Goal: Find specific page/section: Find specific page/section

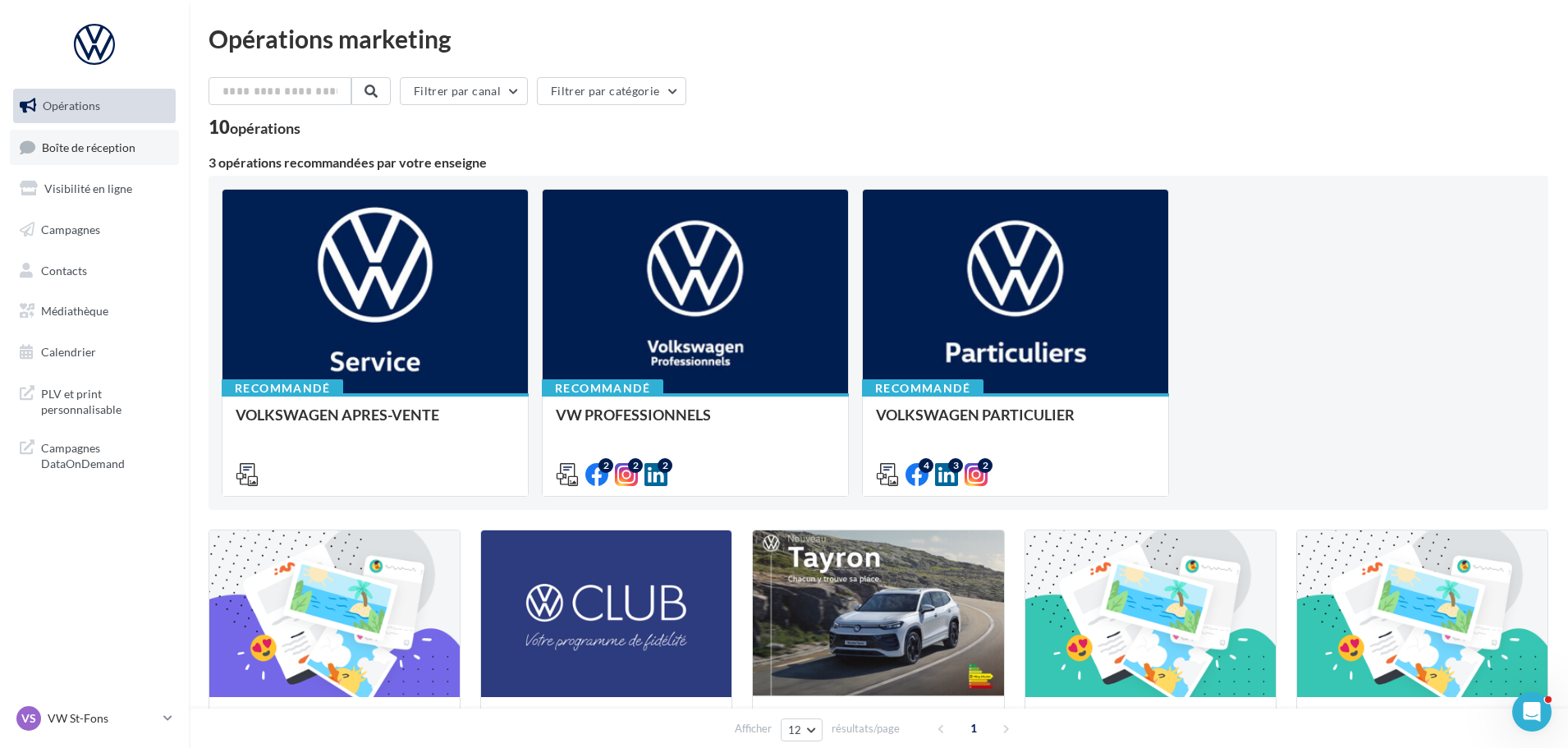
click at [102, 142] on span "Boîte de réception" at bounding box center [89, 146] width 94 height 14
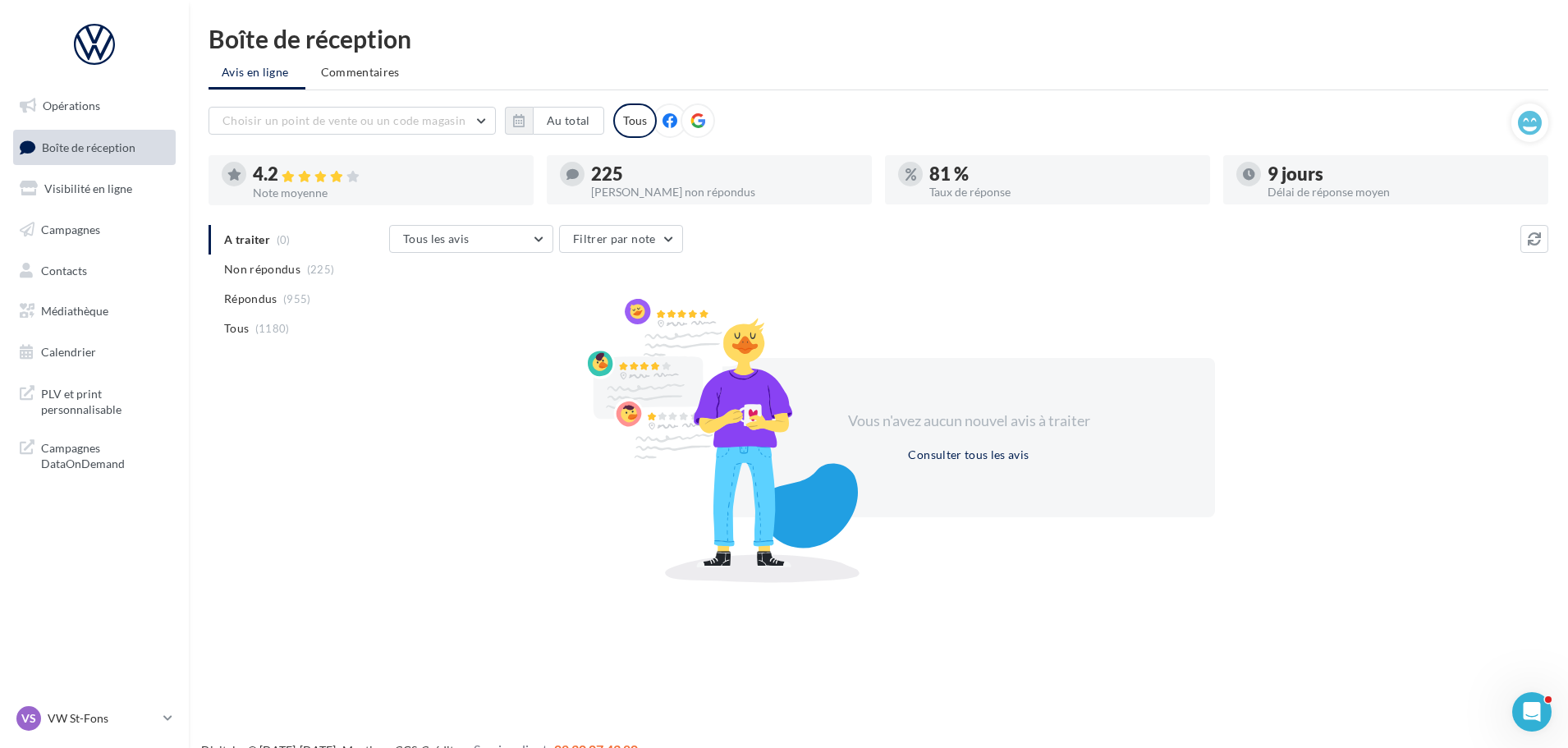
drag, startPoint x: 143, startPoint y: 716, endPoint x: 72, endPoint y: 737, distance: 74.0
click at [72, 744] on div "VS VW St-Fons vw-stf-gru" at bounding box center [94, 726] width 188 height 45
click at [76, 726] on div "VS VW St-Fons vw-stf-gru" at bounding box center [87, 718] width 141 height 24
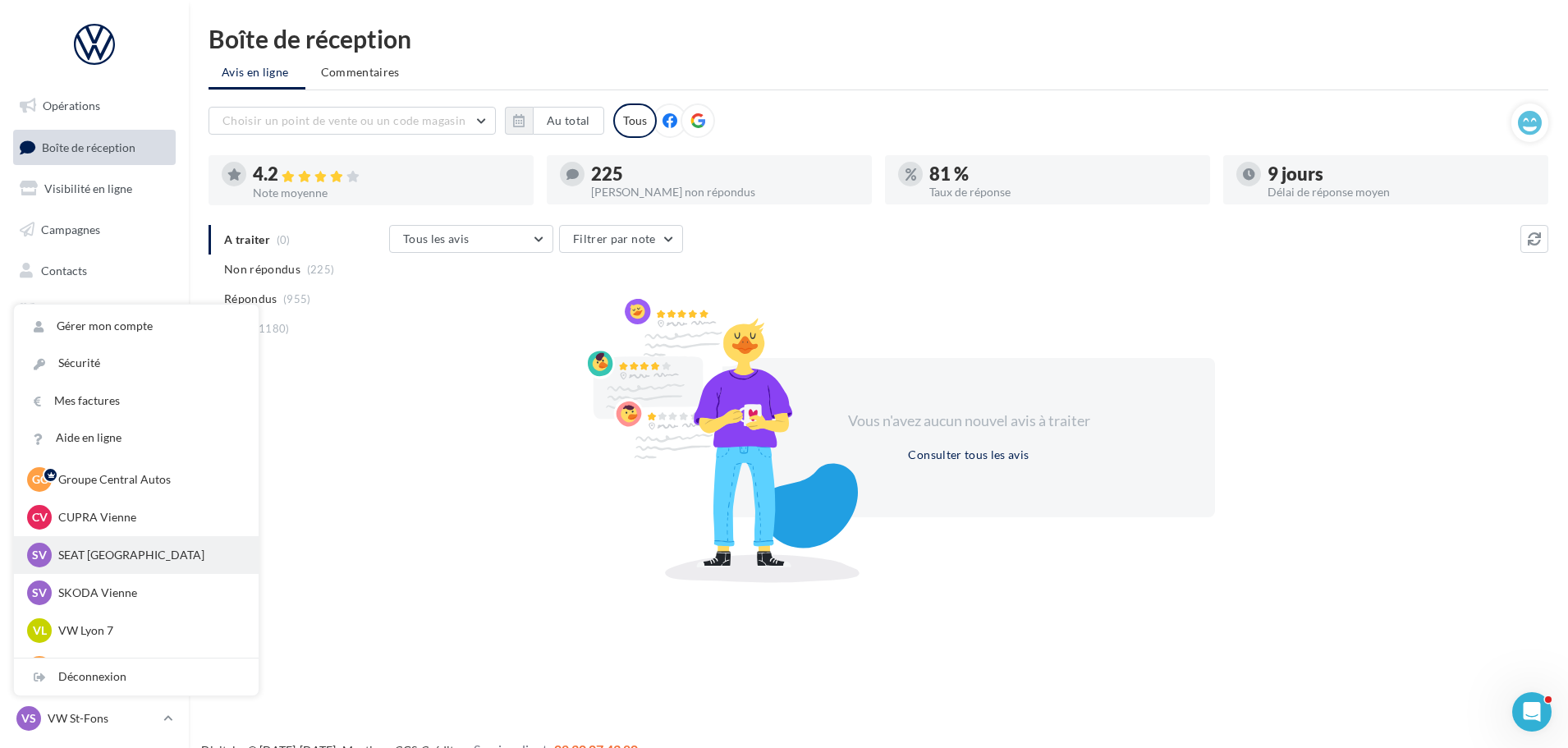
scroll to position [82, 0]
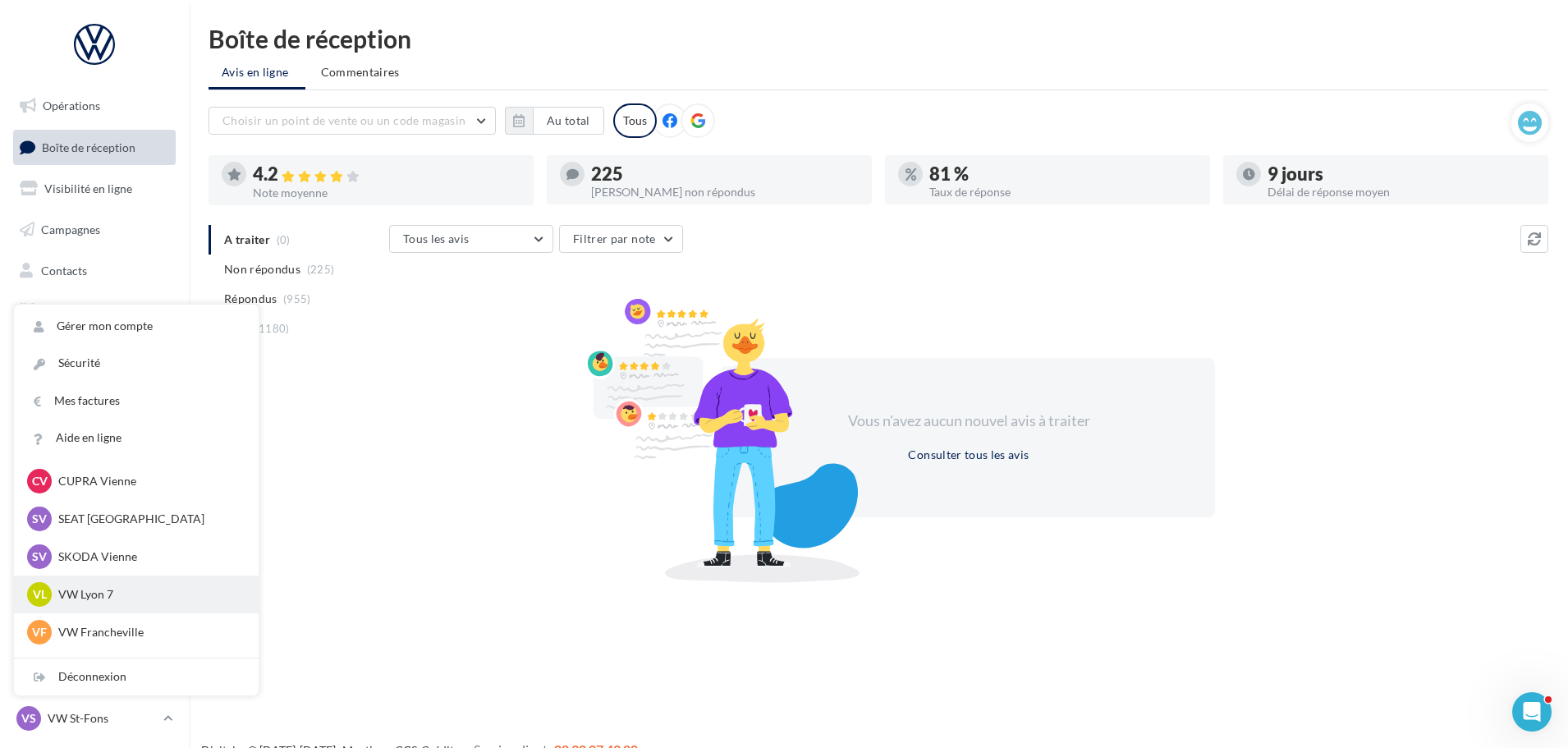
click at [97, 591] on p "VW Lyon 7" at bounding box center [148, 594] width 181 height 17
